Goal: Task Accomplishment & Management: Manage account settings

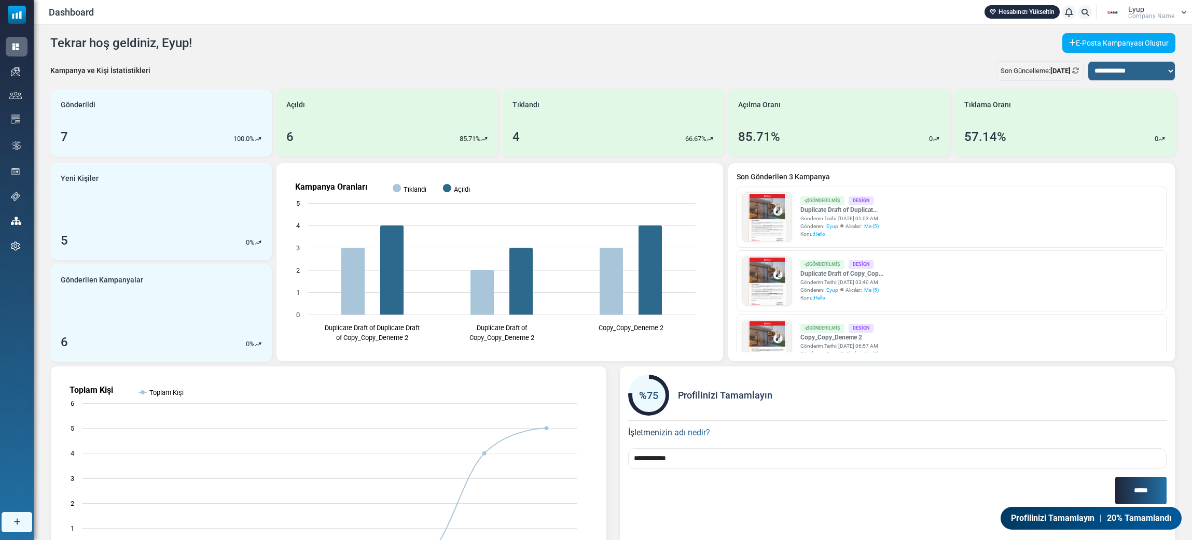
click at [1133, 13] on span "Company Name" at bounding box center [1151, 16] width 46 height 6
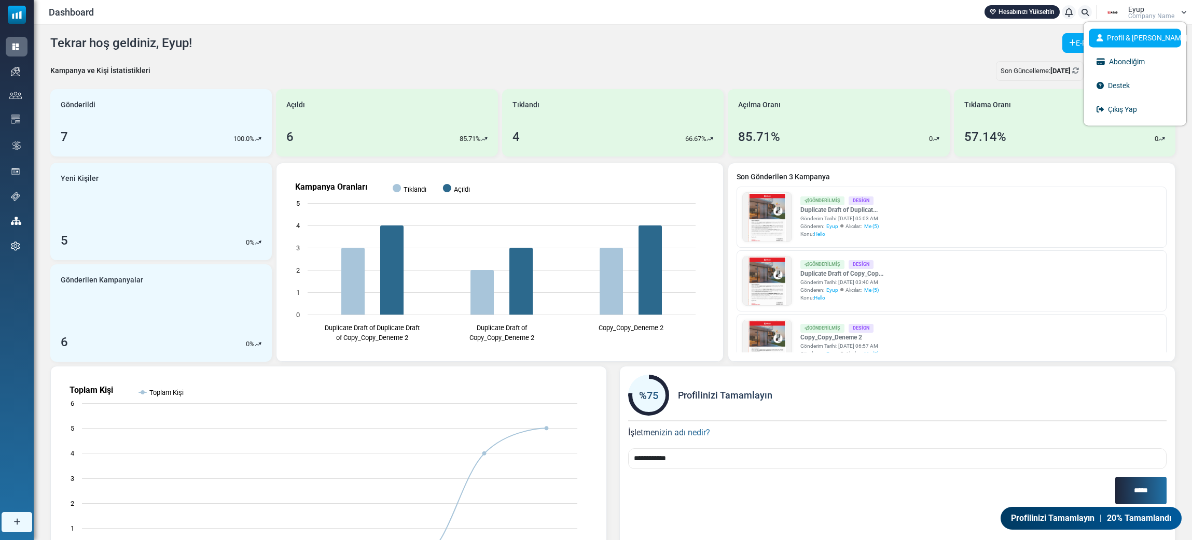
click at [1128, 31] on link "Profil & [PERSON_NAME]" at bounding box center [1134, 38] width 92 height 19
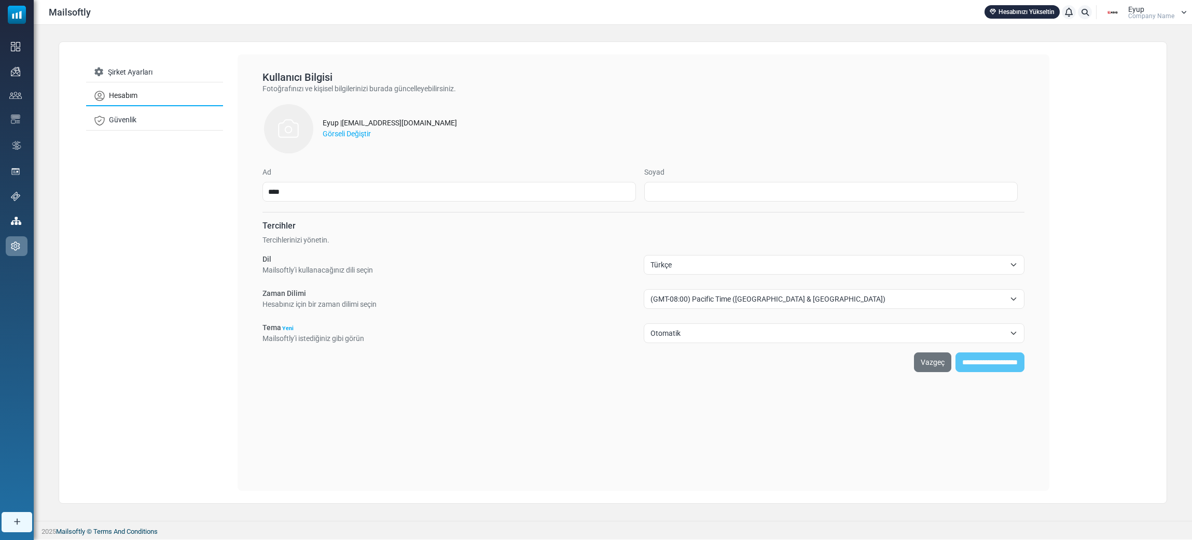
click at [158, 139] on div "Şirket Ayarları Hesabım Güvenlik" at bounding box center [154, 96] width 153 height 85
click at [160, 131] on link "Güvenlik" at bounding box center [154, 120] width 137 height 20
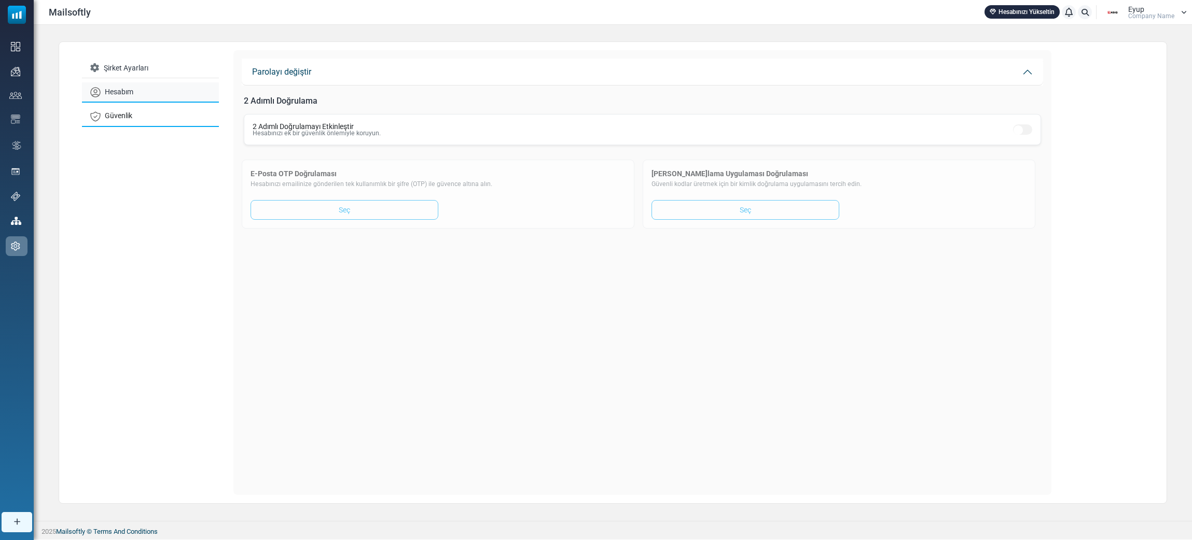
click at [173, 103] on link "Hesabım" at bounding box center [150, 92] width 137 height 20
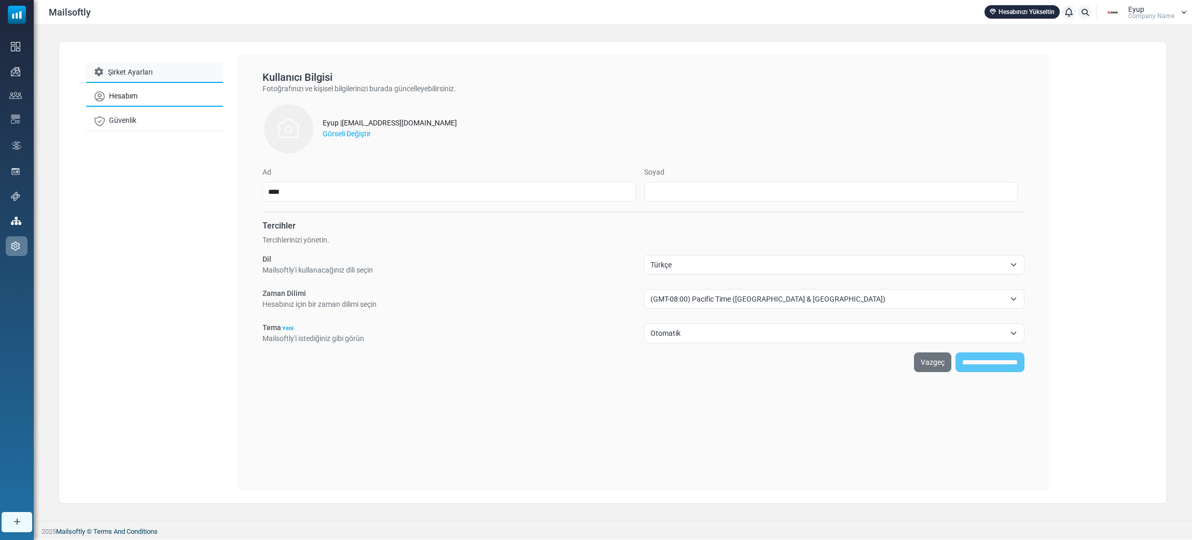
click at [187, 81] on link "Şirket Ayarları" at bounding box center [154, 73] width 137 height 20
